Goal: Transaction & Acquisition: Download file/media

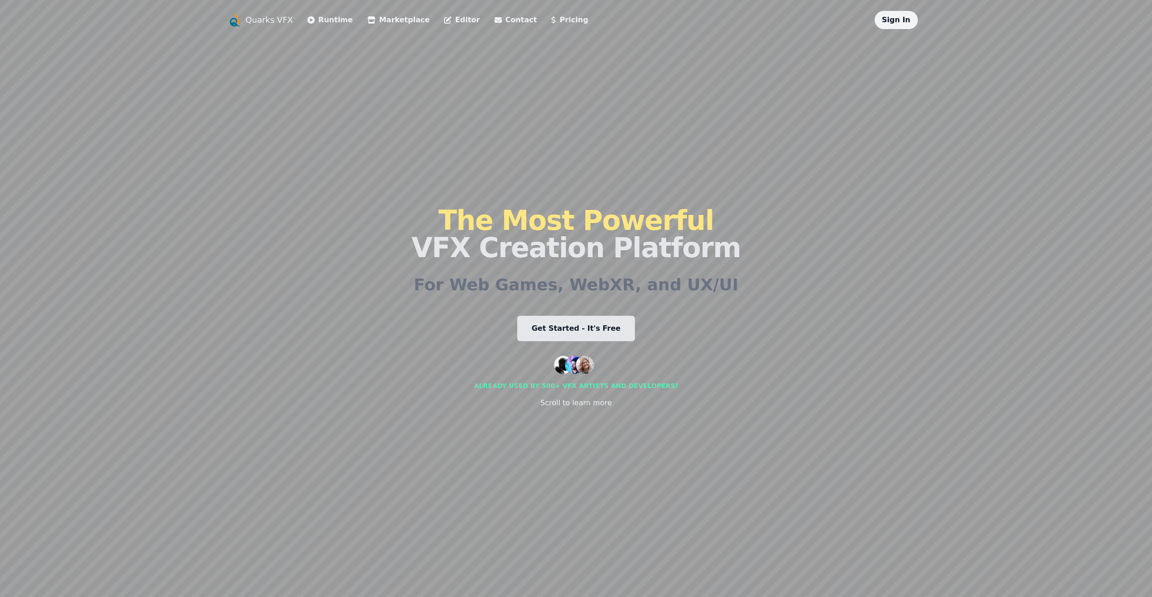
click at [369, 19] on link "Marketplace" at bounding box center [398, 20] width 62 height 11
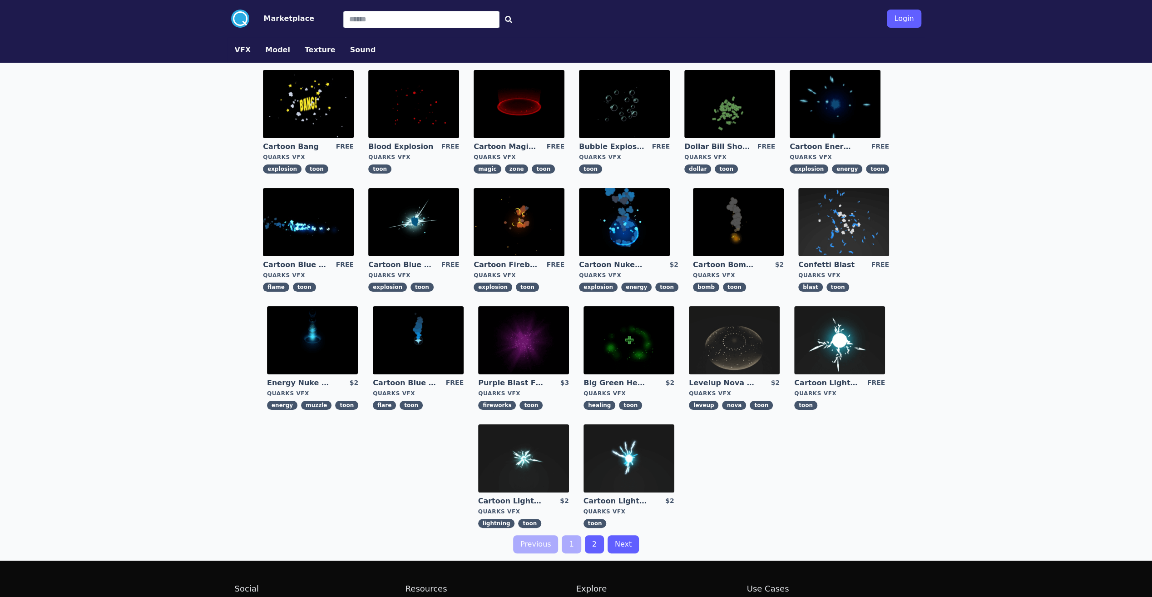
click at [510, 113] on img at bounding box center [519, 104] width 91 height 68
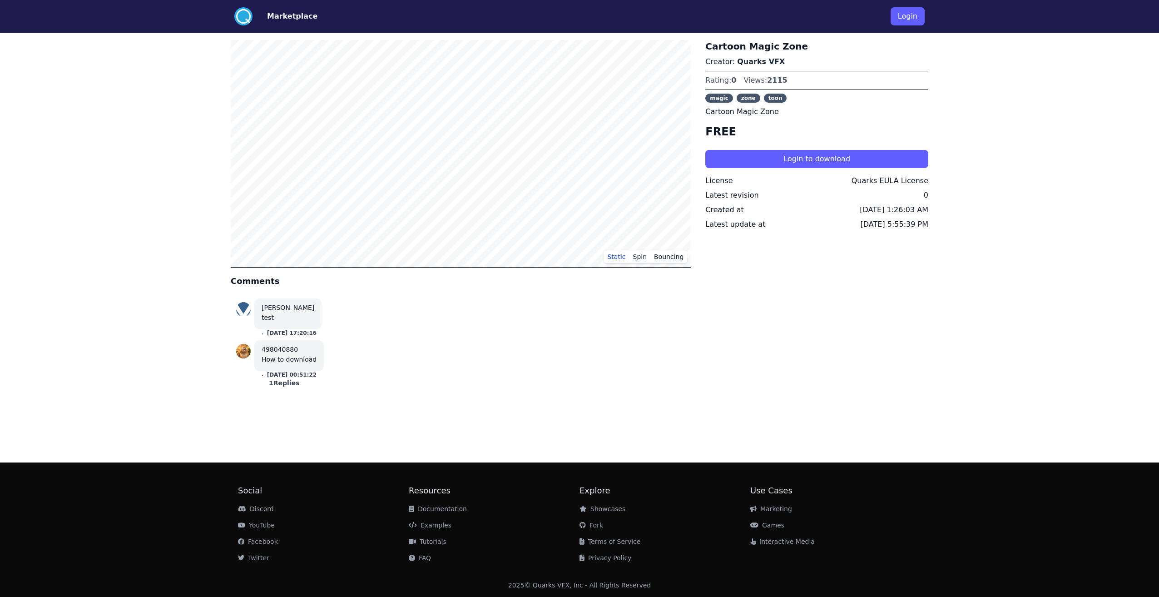
click at [817, 161] on button "Login to download" at bounding box center [816, 159] width 223 height 18
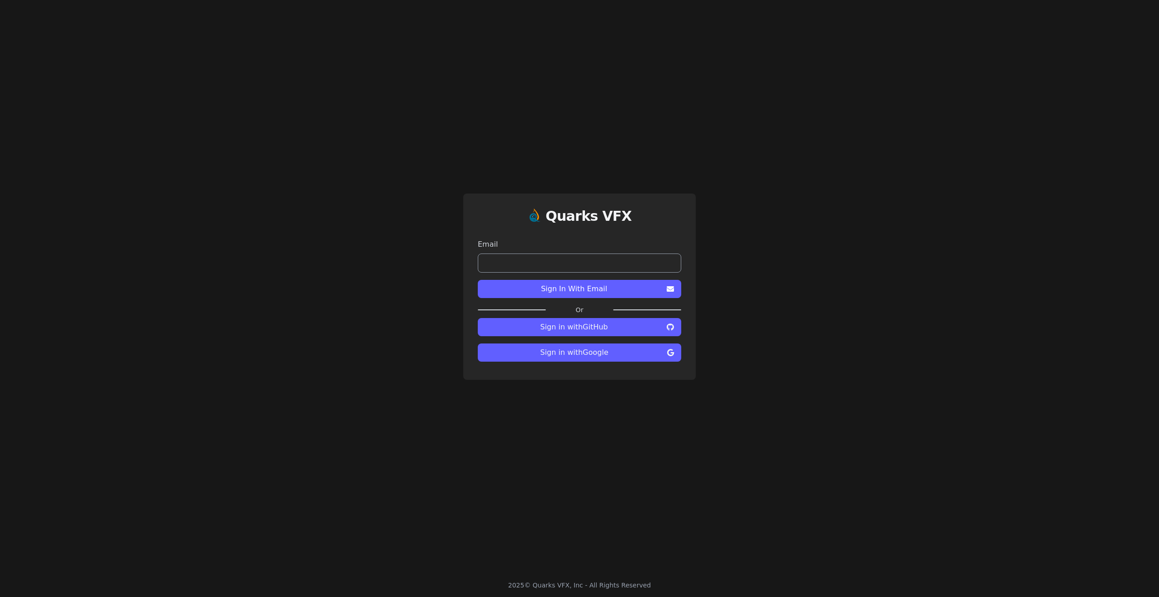
click at [586, 358] on button "Sign in with Google" at bounding box center [579, 352] width 203 height 18
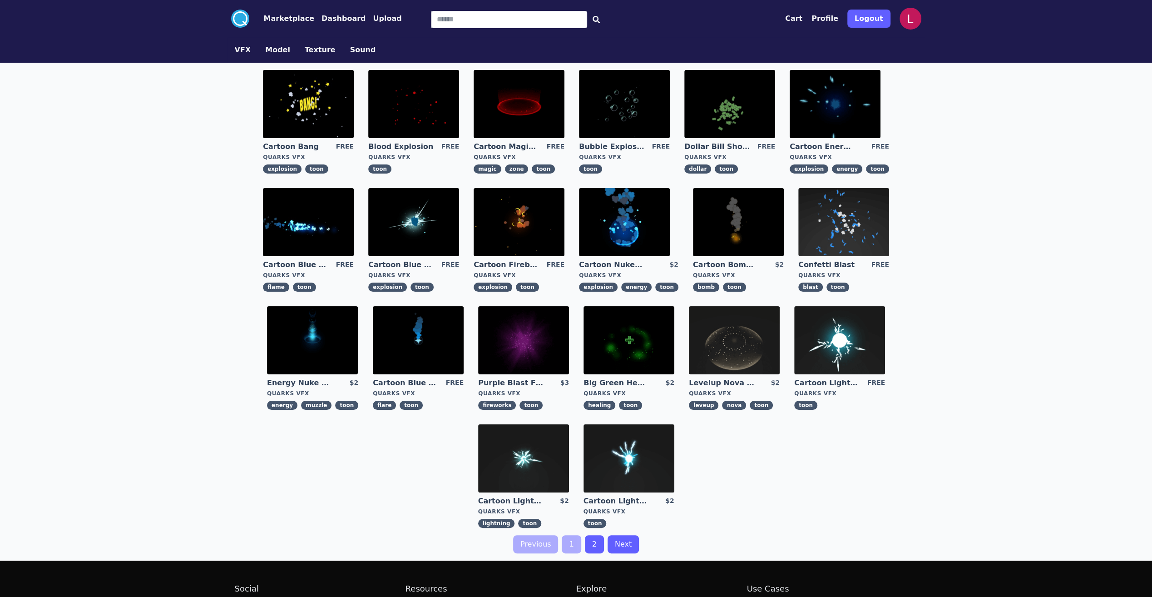
click at [517, 111] on img at bounding box center [519, 104] width 91 height 68
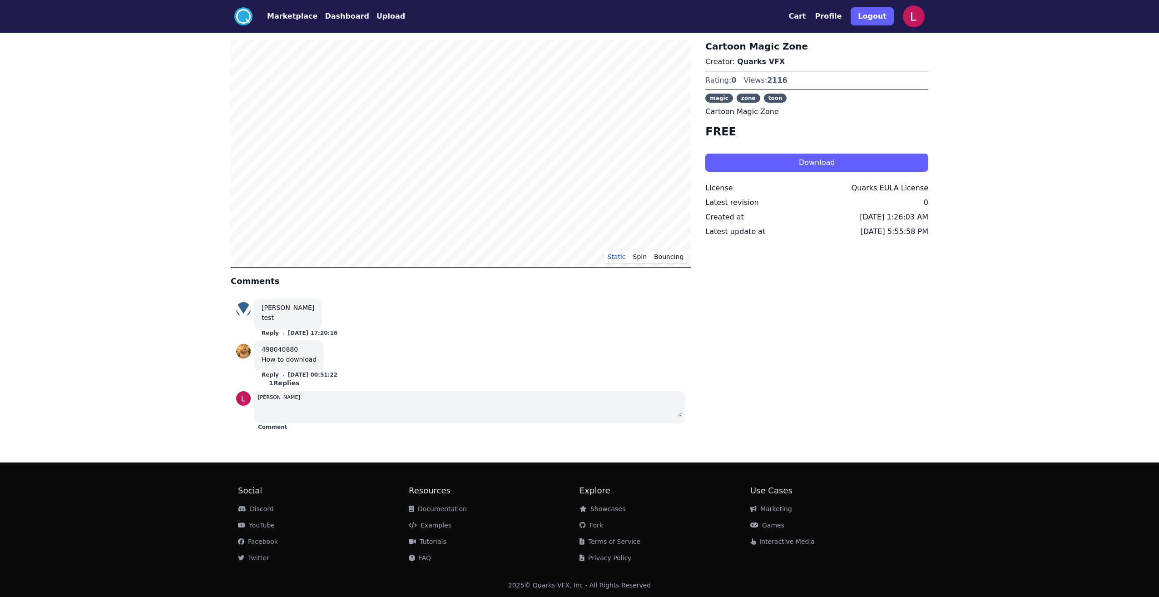
click at [804, 162] on button "Download" at bounding box center [816, 162] width 223 height 18
click at [720, 343] on div "Cartoon Magic Zone Creator: Quarks VFX Rating: 0 Views: 2116 magic zone toon Ca…" at bounding box center [816, 237] width 223 height 394
click at [342, 17] on button "Dashboard" at bounding box center [347, 16] width 44 height 11
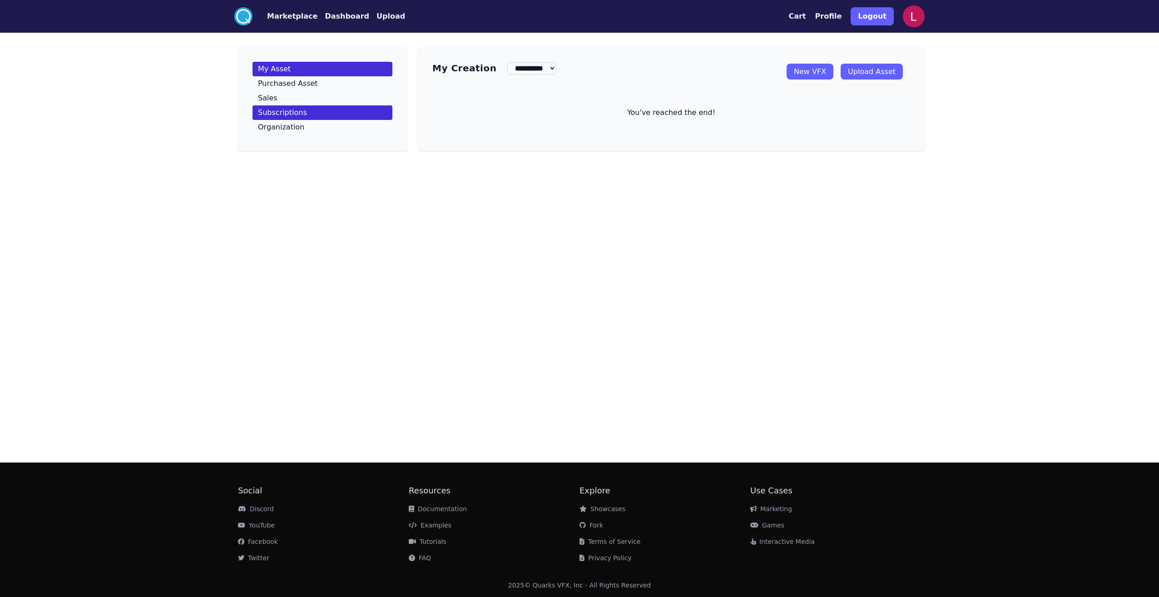
click at [285, 114] on p "Subscriptions" at bounding box center [282, 112] width 49 height 7
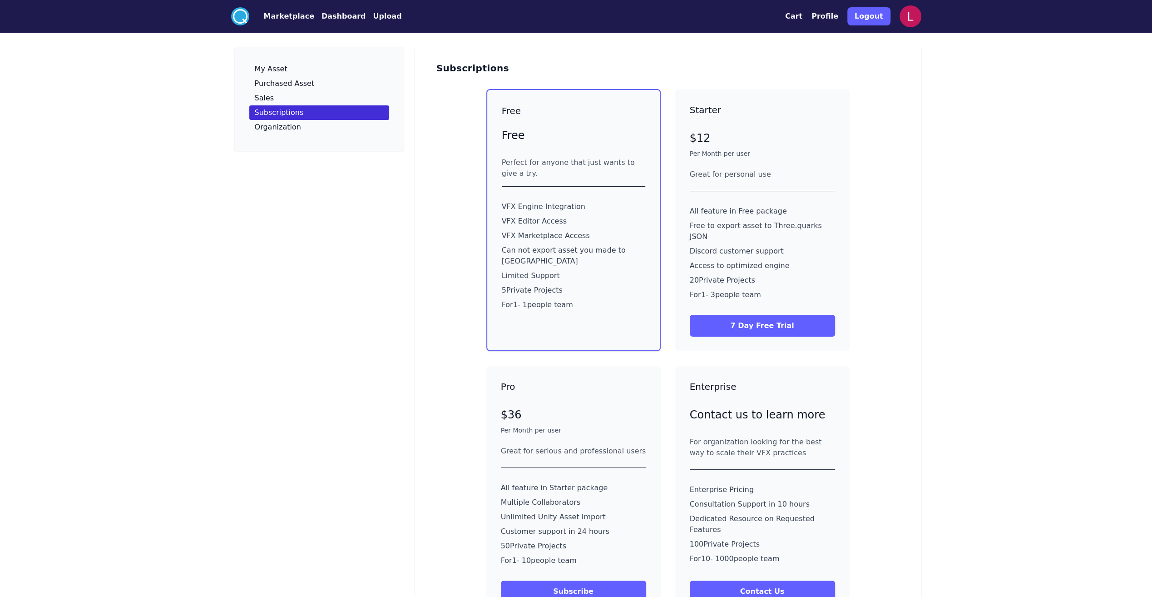
click at [299, 17] on button "Marketplace" at bounding box center [289, 16] width 50 height 11
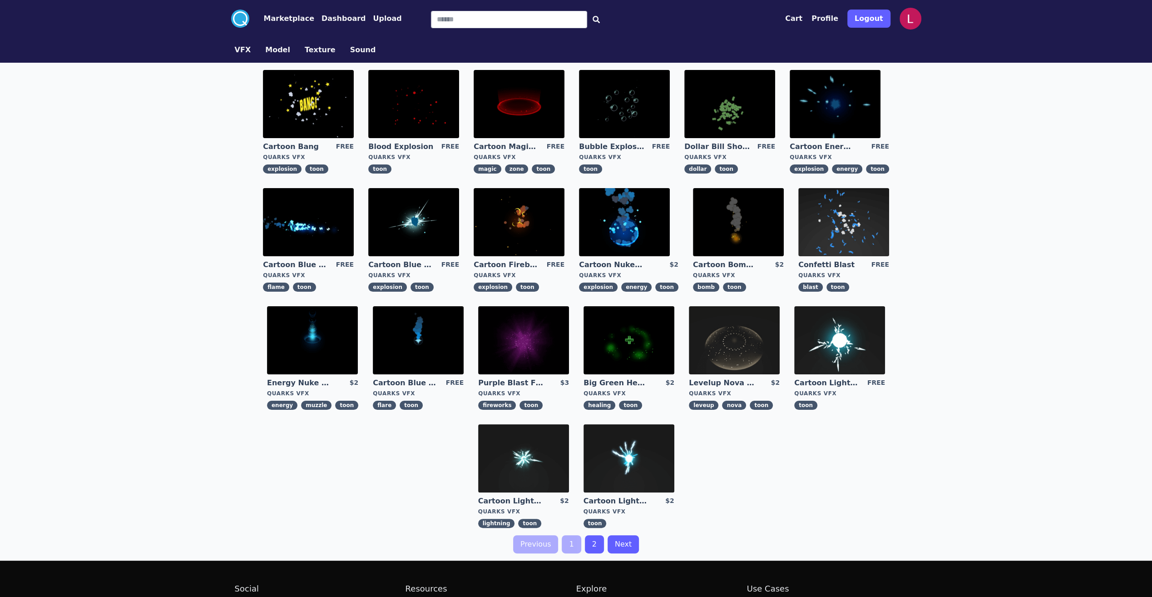
click at [597, 541] on link "2" at bounding box center [594, 544] width 19 height 18
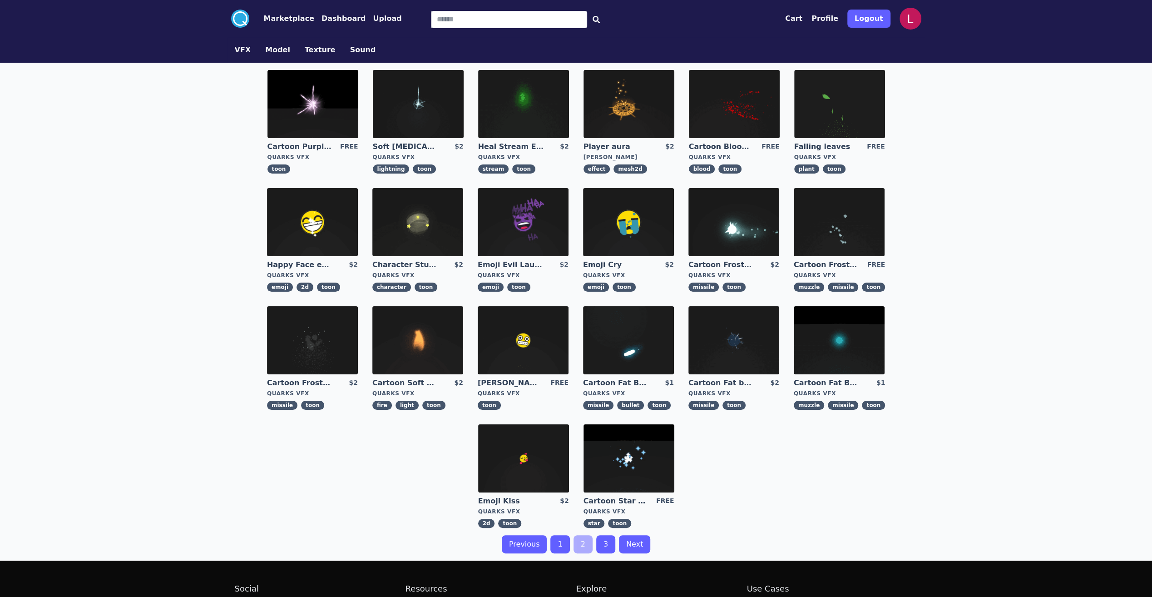
click at [274, 50] on button "Model" at bounding box center [277, 49] width 25 height 11
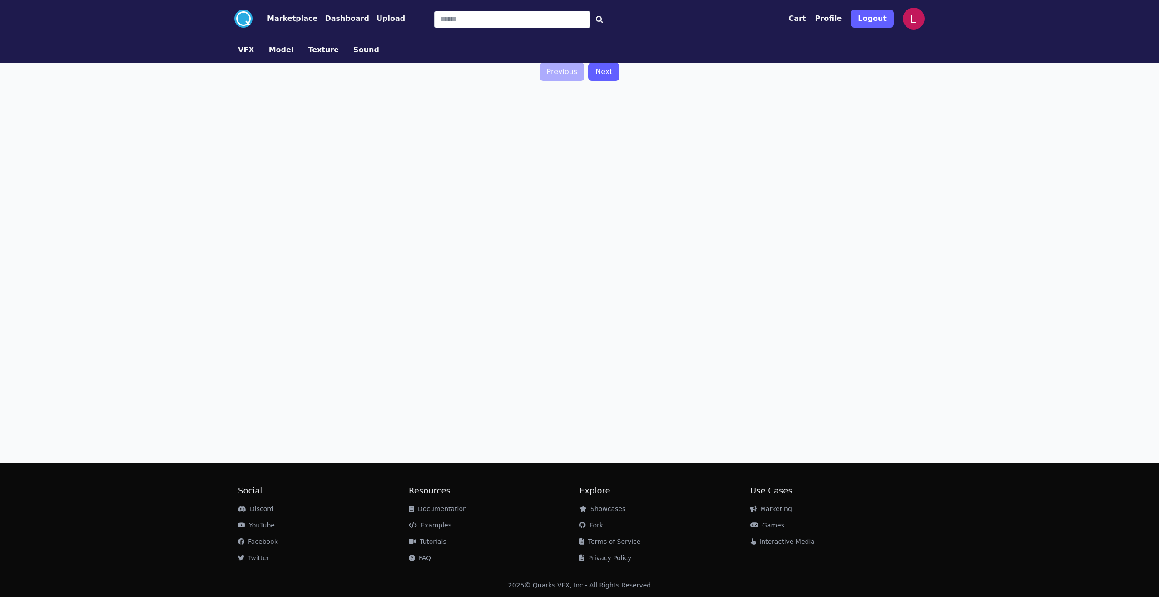
click at [316, 49] on button "Texture" at bounding box center [323, 49] width 31 height 11
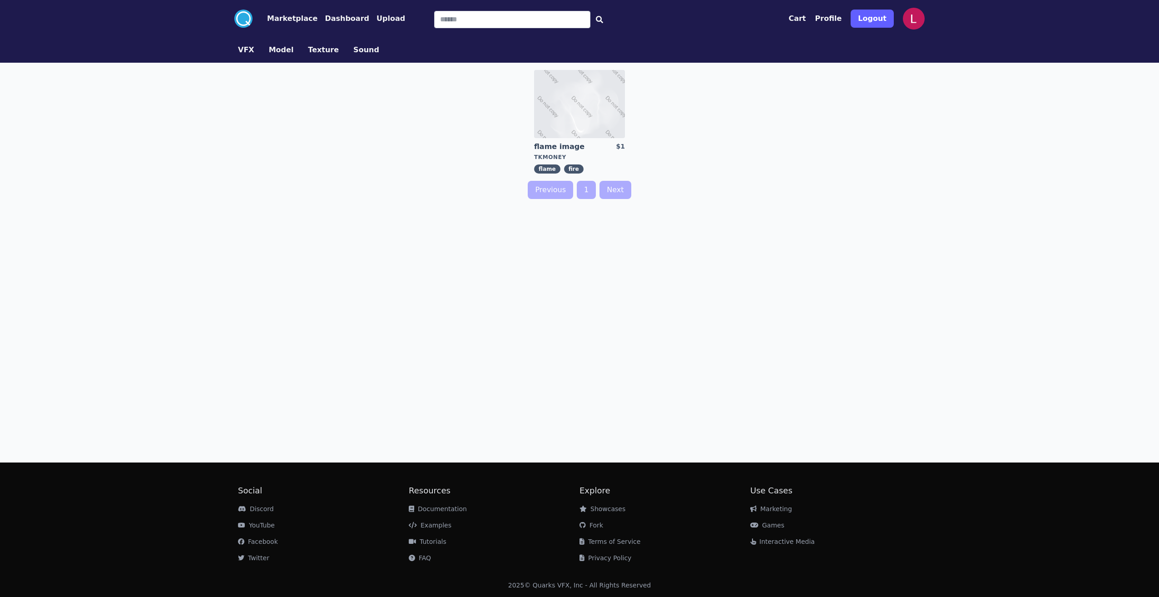
click at [346, 51] on link "Sound" at bounding box center [366, 49] width 40 height 11
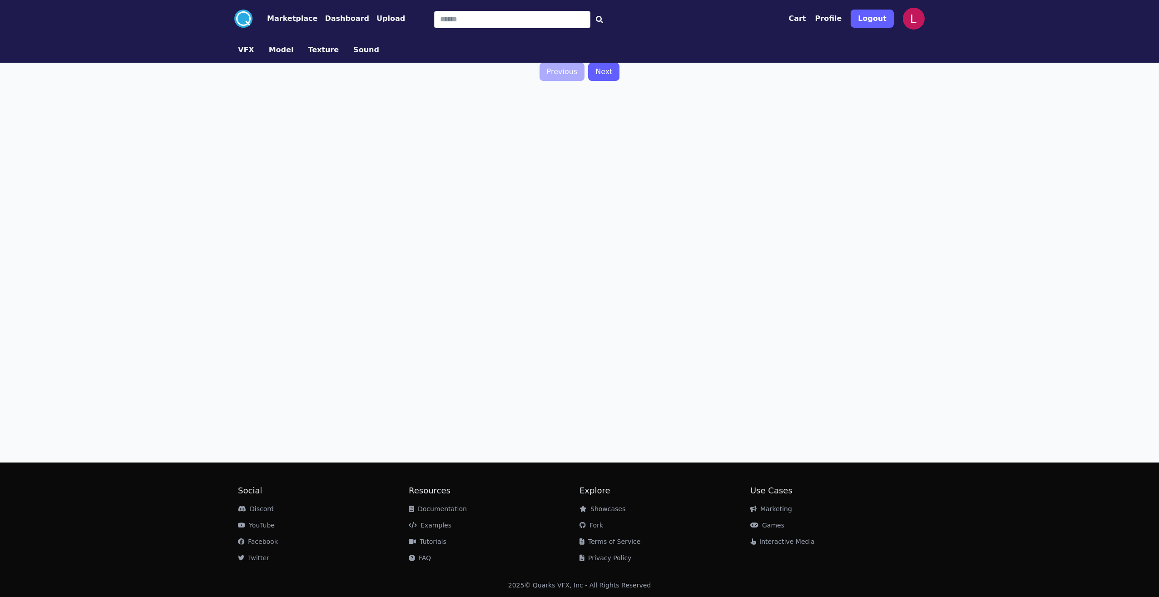
click at [245, 51] on button "VFX" at bounding box center [246, 49] width 16 height 11
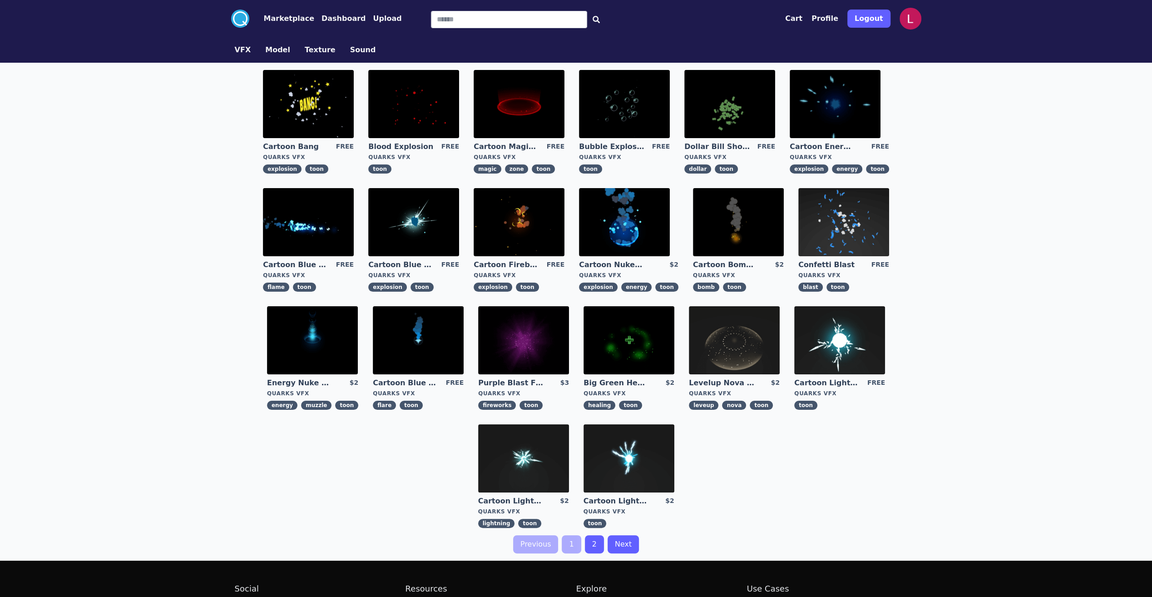
click at [310, 346] on img at bounding box center [312, 340] width 91 height 68
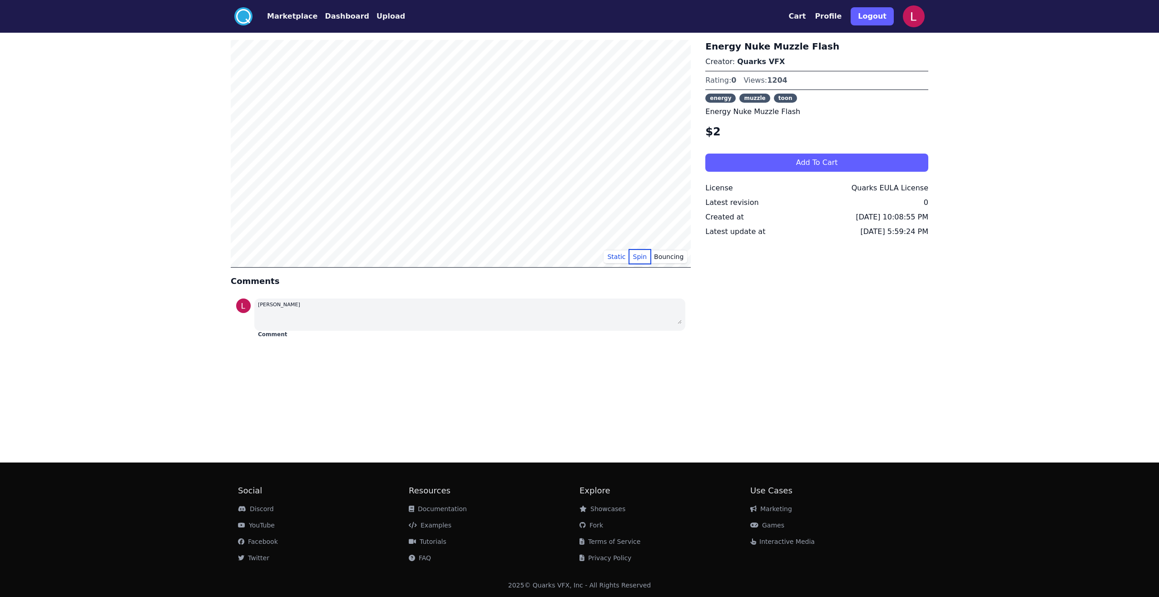
click at [645, 259] on button "Spin" at bounding box center [639, 257] width 21 height 14
click at [680, 254] on button "Bouncing" at bounding box center [668, 257] width 37 height 14
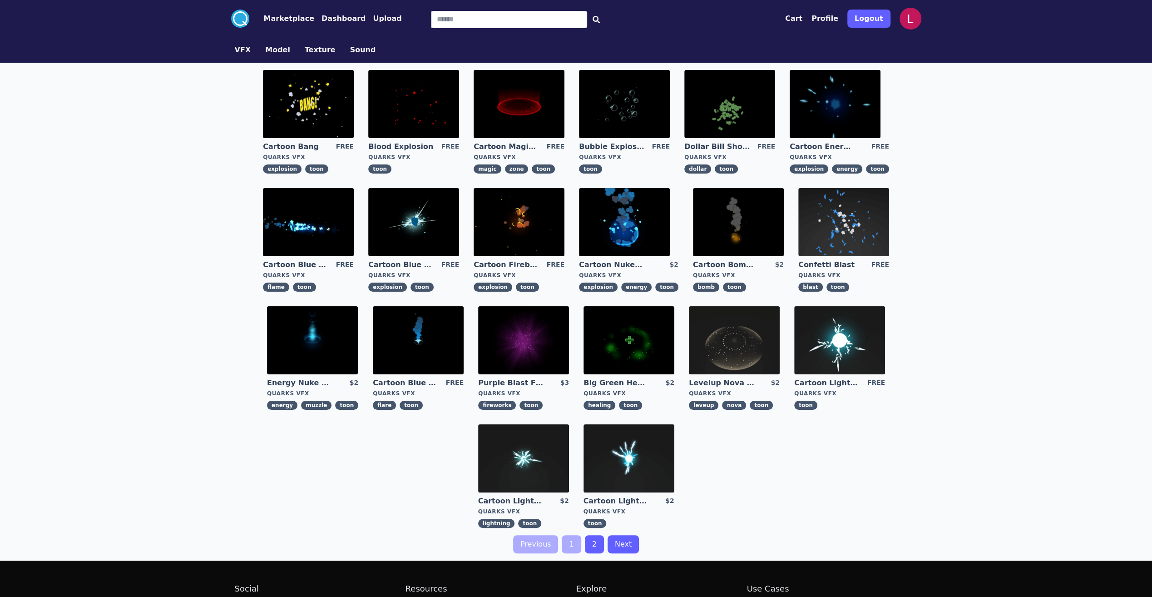
click at [640, 216] on img at bounding box center [624, 222] width 91 height 68
click at [719, 108] on img at bounding box center [729, 104] width 91 height 68
click at [374, 22] on button "Upload" at bounding box center [387, 18] width 29 height 11
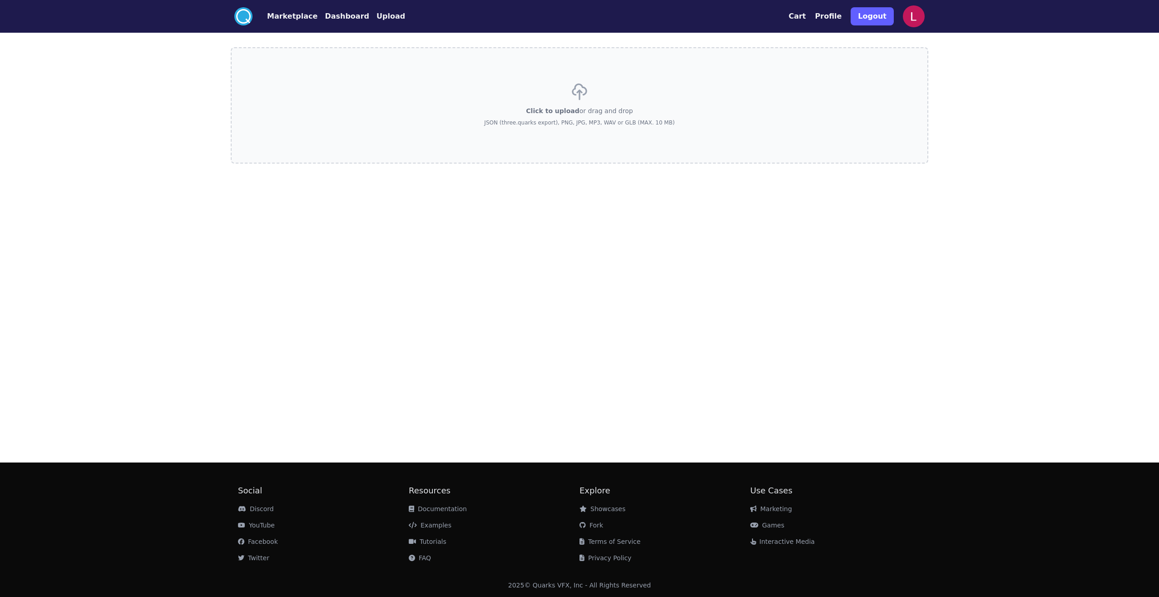
click at [298, 27] on div ".cls-1{fill:#fff;}.cls-2{fill:#29abe2;} Marketplace Dashboard Upload Cart Profi…" at bounding box center [579, 16] width 697 height 33
click at [297, 15] on button "Marketplace" at bounding box center [292, 16] width 50 height 11
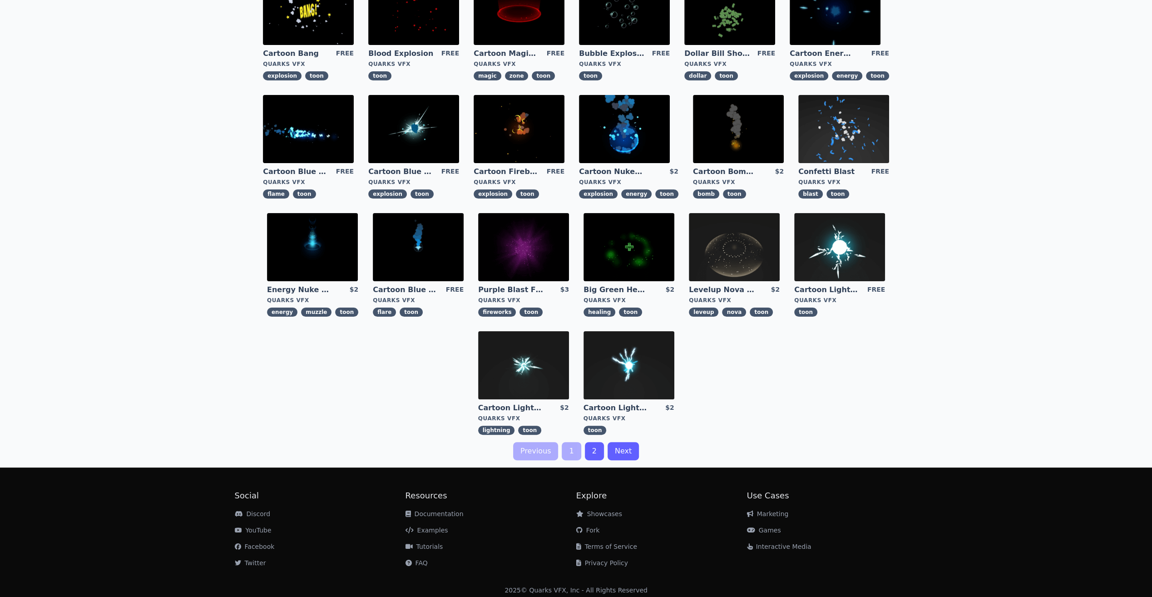
scroll to position [98, 0]
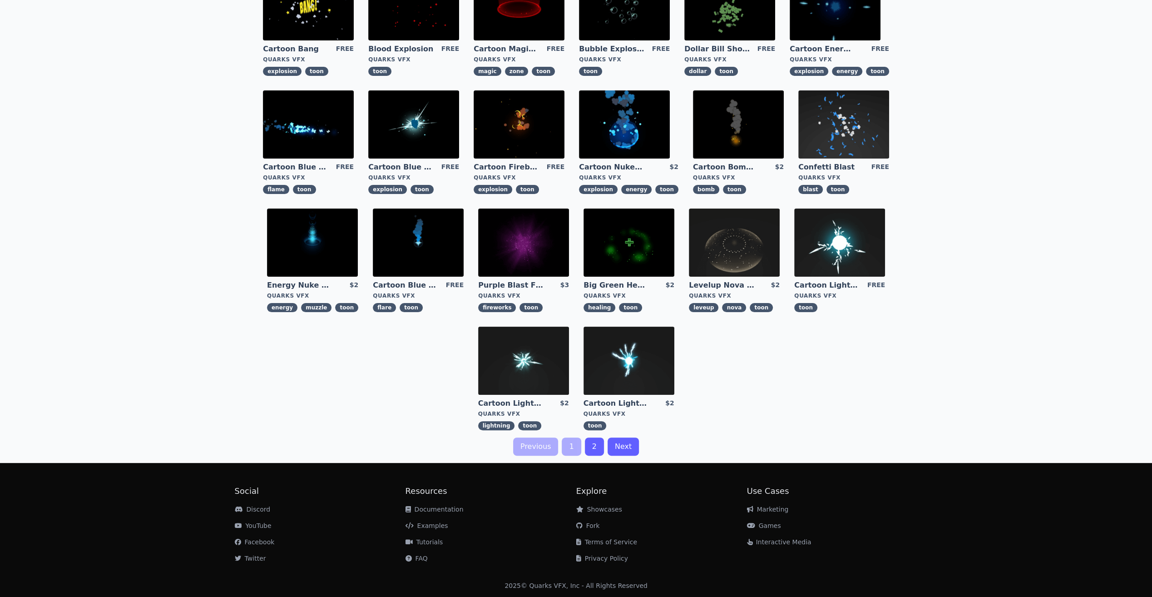
click at [438, 525] on link "Examples" at bounding box center [426, 525] width 43 height 7
